Goal: Check status: Check status

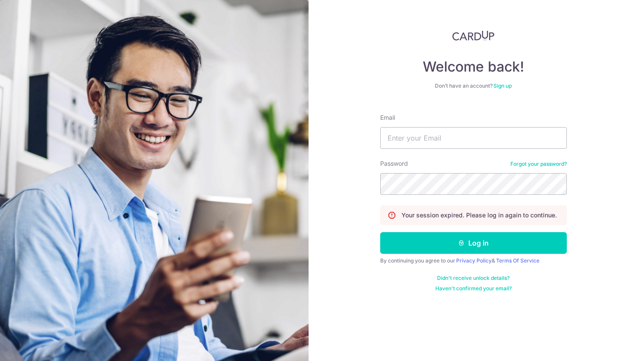
type input "[EMAIL_ADDRESS][DOMAIN_NAME]"
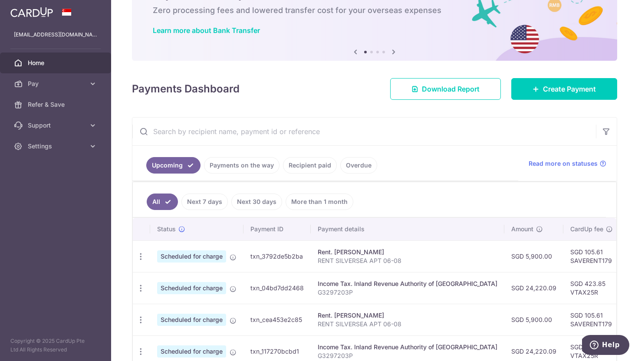
scroll to position [77, 0]
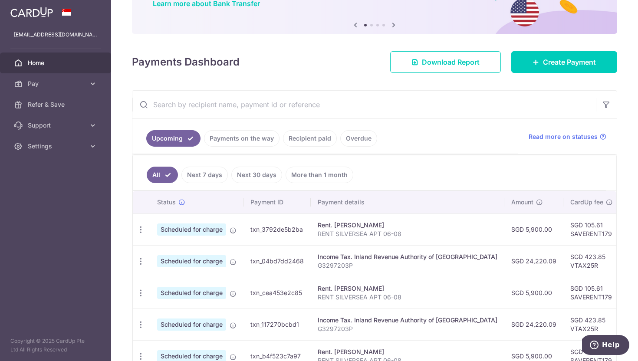
click at [252, 145] on link "Payments on the way" at bounding box center [241, 138] width 75 height 16
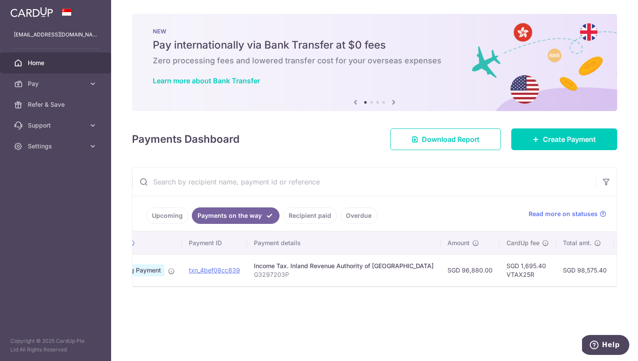
scroll to position [0, 0]
